Goal: Information Seeking & Learning: Understand process/instructions

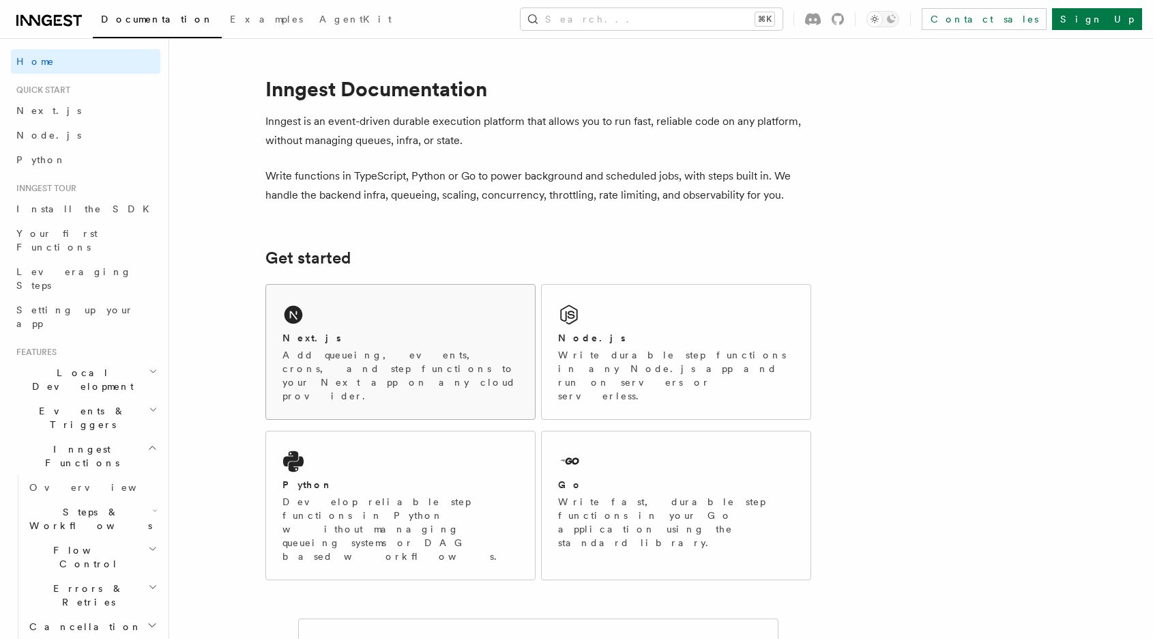
click at [441, 332] on div "Next.js" at bounding box center [400, 338] width 236 height 14
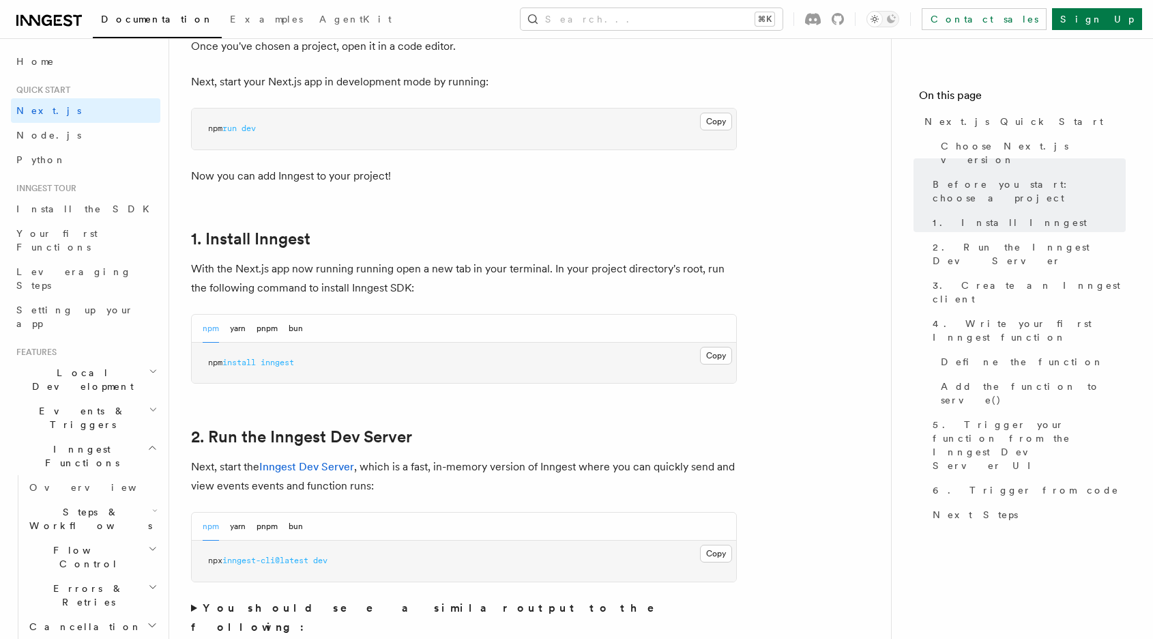
scroll to position [595, 0]
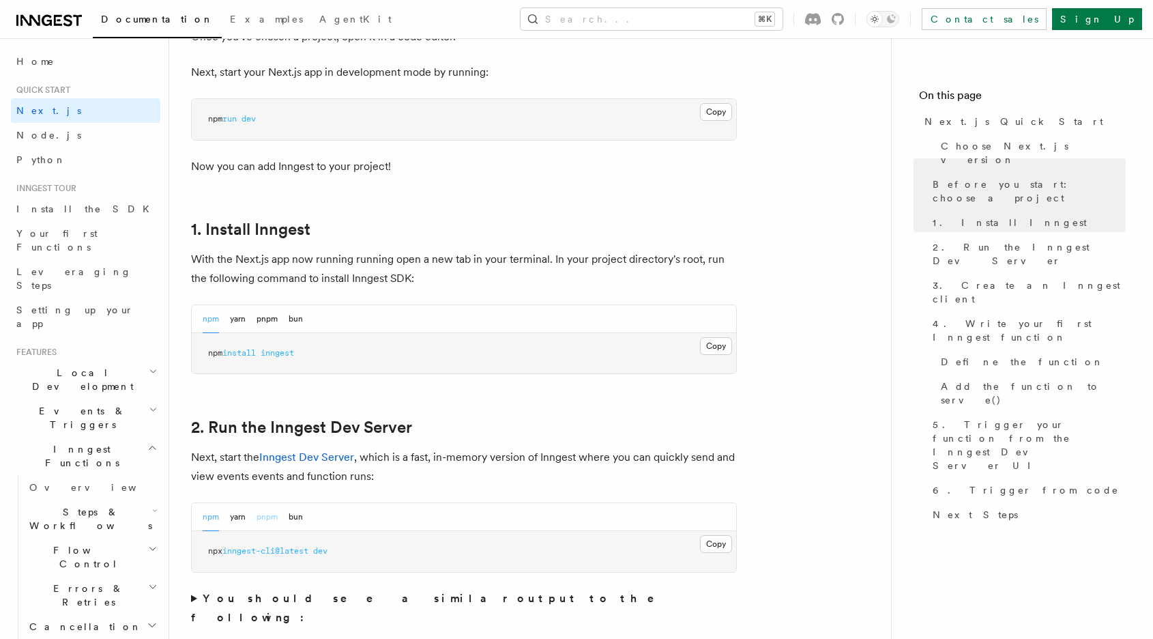
click at [272, 519] on button "pnpm" at bounding box center [267, 517] width 21 height 28
click at [729, 545] on button "Copy Copied" at bounding box center [716, 544] width 32 height 18
click at [213, 516] on button "npm" at bounding box center [211, 517] width 16 height 28
click at [269, 519] on button "pnpm" at bounding box center [267, 517] width 21 height 28
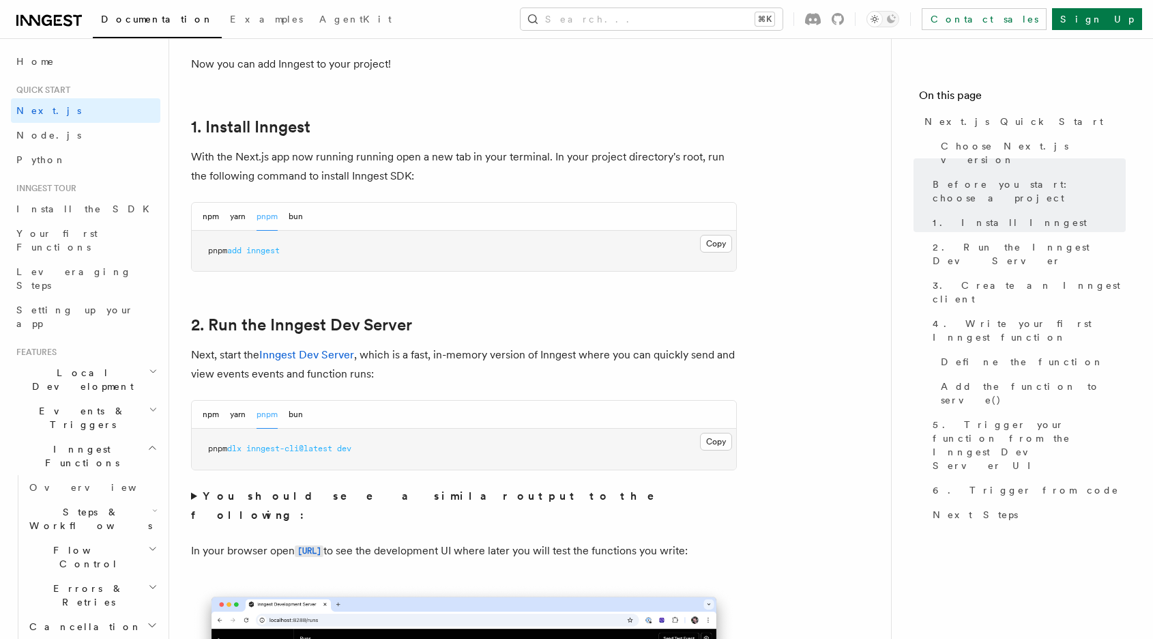
scroll to position [724, 0]
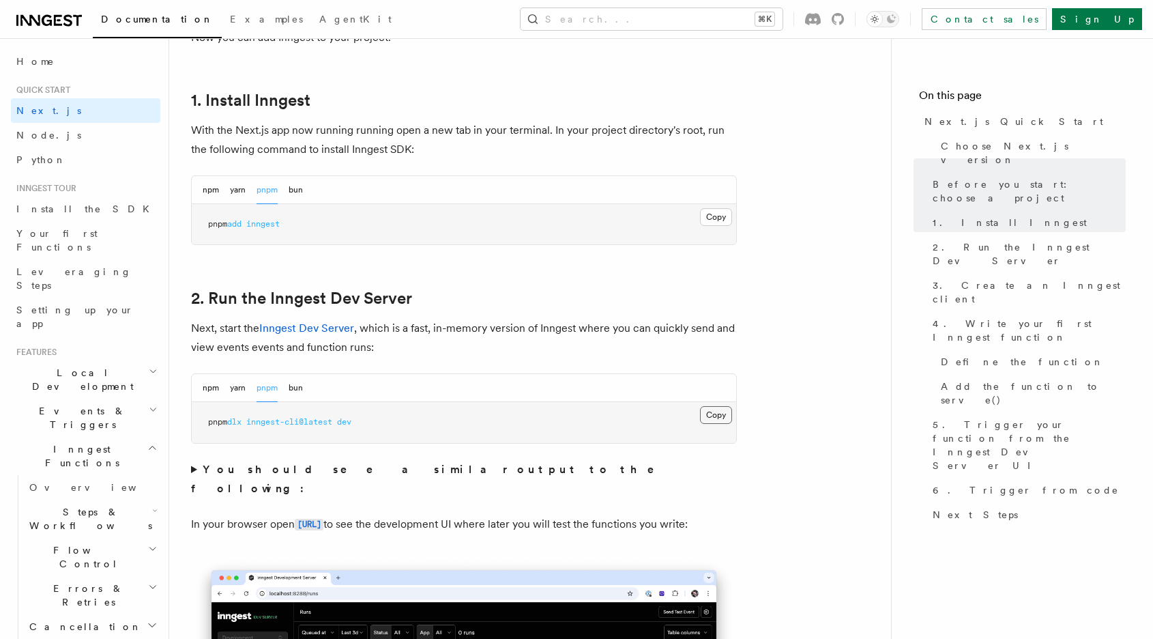
click at [707, 414] on button "Copy Copied" at bounding box center [716, 415] width 32 height 18
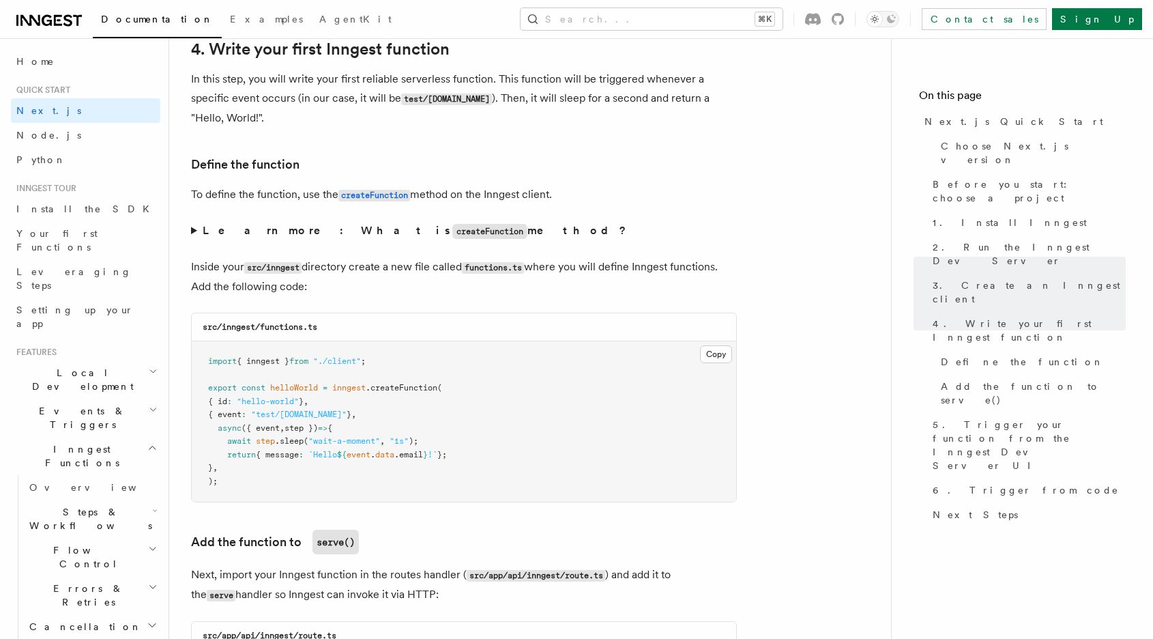
scroll to position [2215, 0]
